Goal: Task Accomplishment & Management: Use online tool/utility

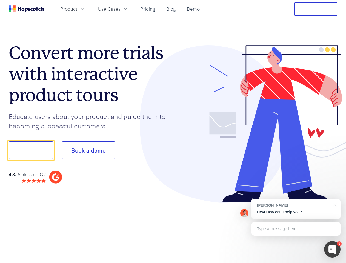
click at [173, 132] on div at bounding box center [255, 124] width 164 height 158
click at [77, 9] on span "Product" at bounding box center [68, 8] width 17 height 7
click at [121, 9] on span "Use Cases" at bounding box center [109, 8] width 22 height 7
click at [316, 9] on button "Free Trial" at bounding box center [316, 9] width 43 height 14
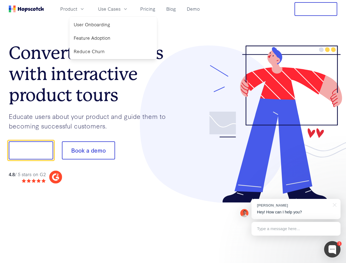
click at [31, 150] on button "Show me!" at bounding box center [31, 150] width 44 height 18
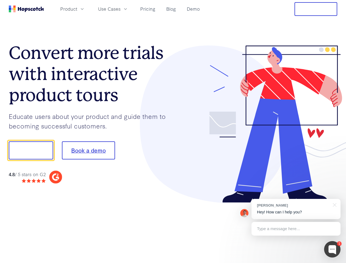
click at [88, 150] on button "Book a demo" at bounding box center [88, 150] width 53 height 18
click at [332, 249] on div at bounding box center [332, 249] width 16 height 16
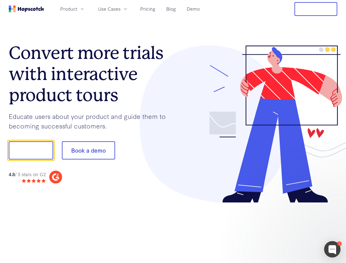
click at [296, 209] on div at bounding box center [289, 149] width 103 height 183
click at [334, 204] on div at bounding box center [289, 149] width 103 height 183
click at [296, 229] on div at bounding box center [289, 186] width 103 height 109
